Goal: Check status: Check status

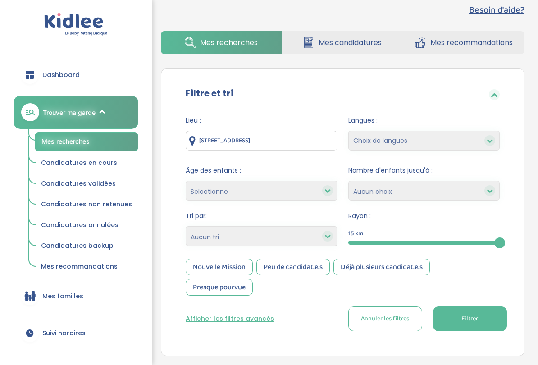
scroll to position [17, 0]
click at [84, 303] on span "Suivi horaires" at bounding box center [63, 333] width 43 height 9
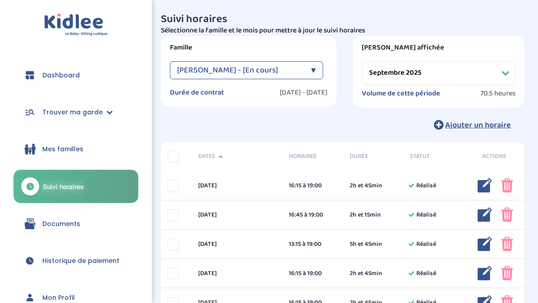
click at [458, 70] on select "Filtrer par mois septembre 2025 octobre 2025 novembre 2025 décembre 2025 janvie…" at bounding box center [439, 72] width 154 height 23
click at [482, 74] on select "Filtrer par mois septembre 2025 octobre 2025 novembre 2025 décembre 2025 janvie…" at bounding box center [439, 72] width 154 height 23
click at [500, 72] on select "Filtrer par mois septembre 2025 octobre 2025 novembre 2025 décembre 2025 janvie…" at bounding box center [439, 72] width 154 height 23
click at [473, 78] on select "Filtrer par mois septembre 2025 octobre 2025 novembre 2025 décembre 2025 janvie…" at bounding box center [439, 72] width 154 height 23
click at [501, 74] on select "Filtrer par mois septembre 2025 octobre 2025 novembre 2025 décembre 2025 janvie…" at bounding box center [439, 72] width 154 height 23
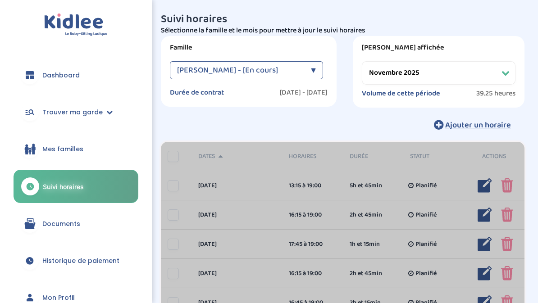
click at [457, 76] on select "Filtrer par mois septembre 2025 octobre 2025 novembre 2025 décembre 2025 janvie…" at bounding box center [439, 72] width 154 height 23
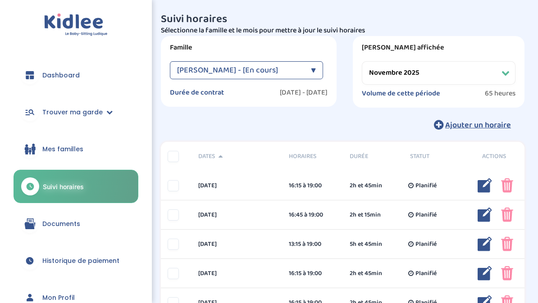
click at [469, 79] on select "Filtrer par mois septembre 2025 octobre 2025 novembre 2025 décembre 2025 janvie…" at bounding box center [439, 72] width 154 height 23
click at [485, 74] on select "Filtrer par mois septembre 2025 octobre 2025 novembre 2025 décembre 2025 janvie…" at bounding box center [439, 72] width 154 height 23
click at [501, 70] on select "Filtrer par mois septembre 2025 octobre 2025 novembre 2025 décembre 2025 janvie…" at bounding box center [439, 72] width 154 height 23
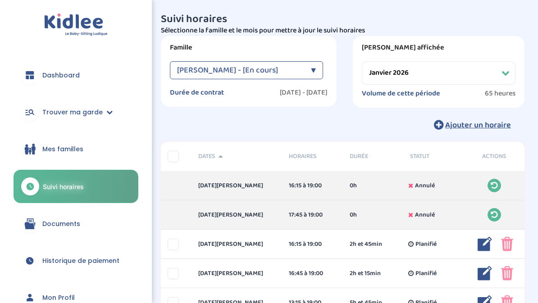
click at [462, 73] on select "Filtrer par mois septembre 2025 octobre 2025 novembre 2025 décembre 2025 janvie…" at bounding box center [439, 72] width 154 height 23
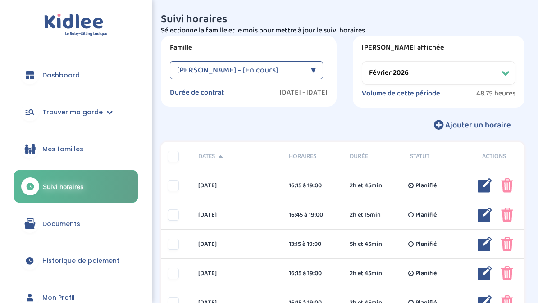
click at [478, 77] on select "Filtrer par mois septembre 2025 octobre 2025 novembre 2025 décembre 2025 janvie…" at bounding box center [439, 72] width 154 height 23
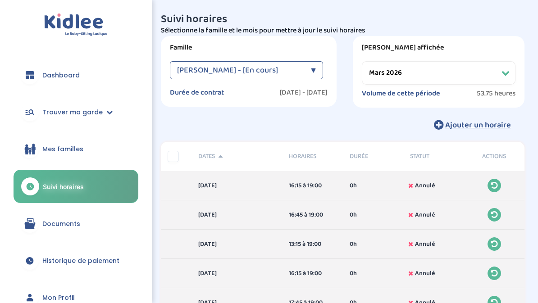
click at [491, 74] on select "Filtrer par mois septembre 2025 octobre 2025 novembre 2025 décembre 2025 janvie…" at bounding box center [439, 72] width 154 height 23
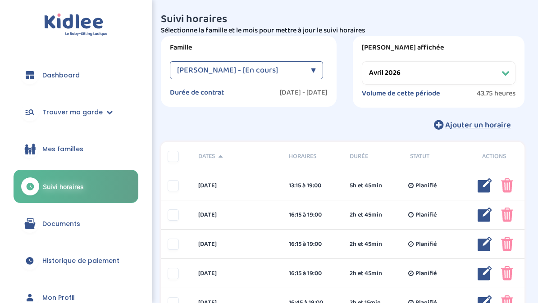
click at [464, 75] on select "Filtrer par mois septembre 2025 octobre 2025 novembre 2025 décembre 2025 janvie…" at bounding box center [439, 72] width 154 height 23
click at [492, 75] on select "Filtrer par mois septembre 2025 octobre 2025 novembre 2025 décembre 2025 janvie…" at bounding box center [439, 72] width 154 height 23
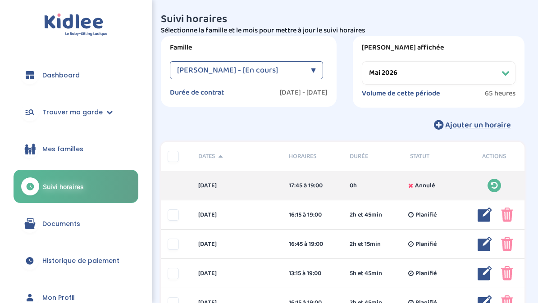
click at [488, 79] on select "Filtrer par mois septembre 2025 octobre 2025 novembre 2025 décembre 2025 janvie…" at bounding box center [439, 72] width 154 height 23
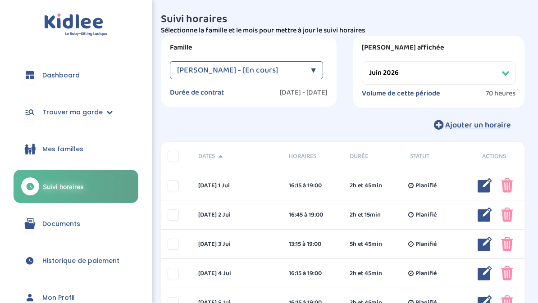
click at [488, 67] on select "Filtrer par mois septembre 2025 octobre 2025 novembre 2025 décembre 2025 janvie…" at bounding box center [439, 72] width 154 height 23
select select "juillet 2026"
